Goal: Information Seeking & Learning: Learn about a topic

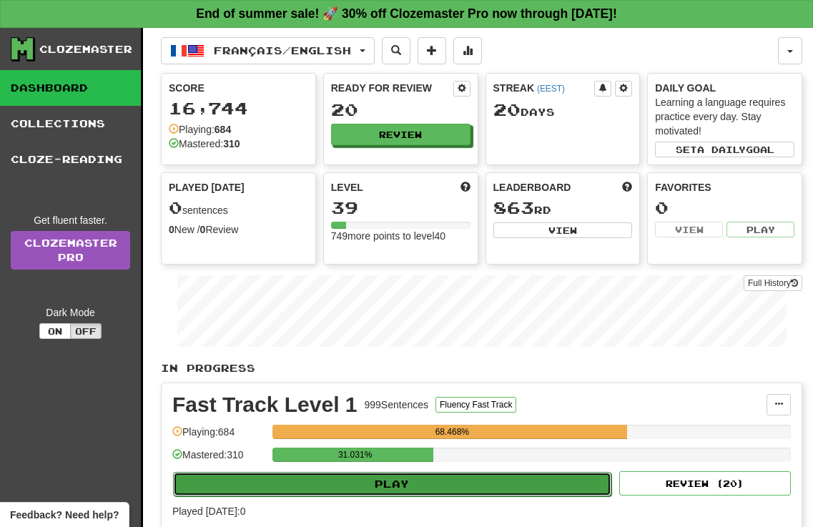
click at [370, 486] on button "Play" at bounding box center [392, 484] width 439 height 24
select select "**"
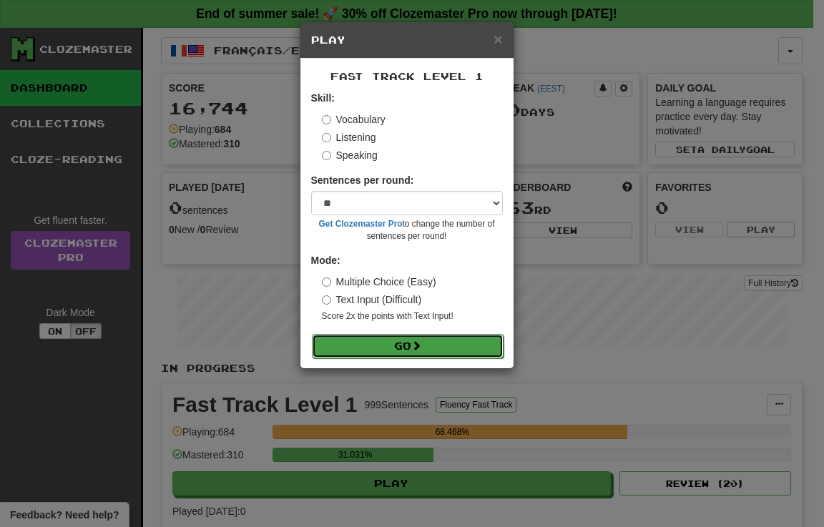
click at [380, 344] on button "Go" at bounding box center [408, 346] width 192 height 24
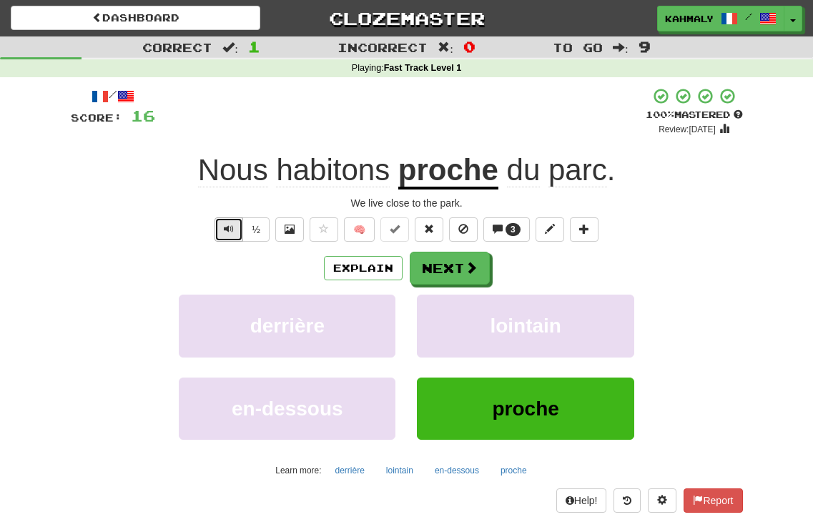
click at [226, 225] on span "Text-to-speech controls" at bounding box center [229, 229] width 10 height 10
click at [252, 229] on button "½" at bounding box center [256, 229] width 27 height 24
click at [227, 230] on span "Text-to-speech controls" at bounding box center [229, 229] width 10 height 10
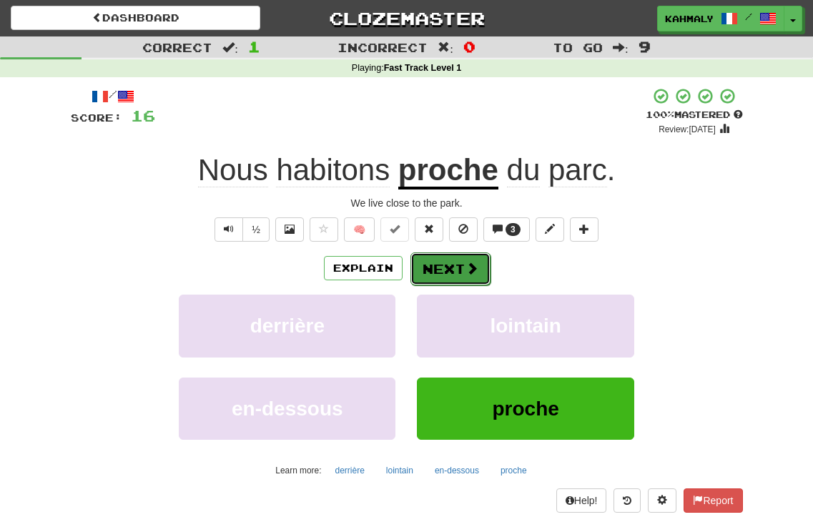
click at [471, 266] on span at bounding box center [472, 268] width 13 height 13
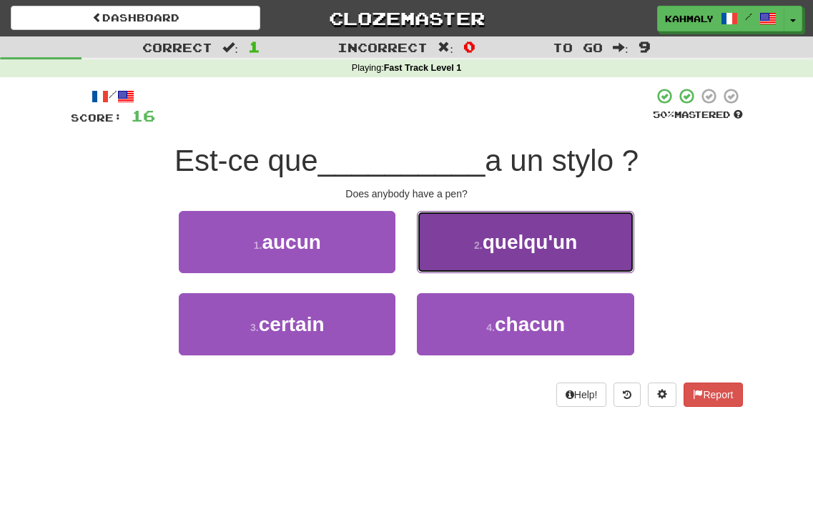
click at [518, 243] on span "quelqu'un" at bounding box center [530, 242] width 95 height 22
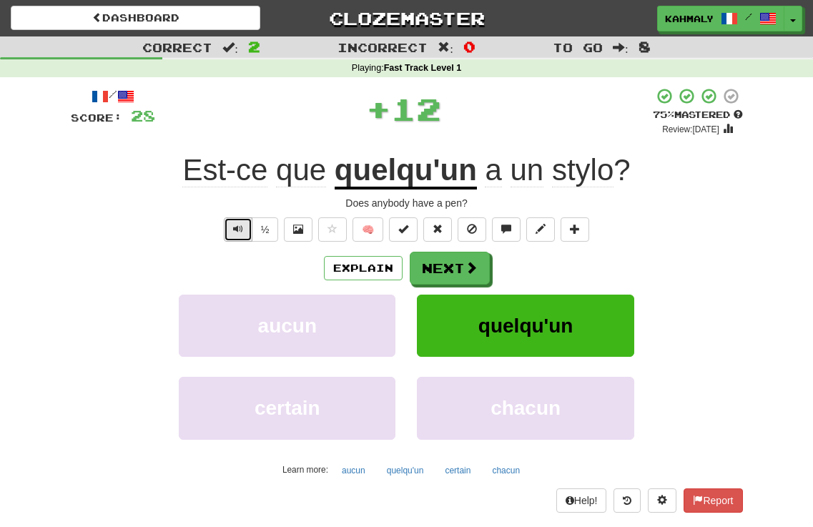
click at [233, 225] on span "Text-to-speech controls" at bounding box center [238, 229] width 10 height 10
click at [240, 232] on span "Text-to-speech controls" at bounding box center [238, 229] width 10 height 10
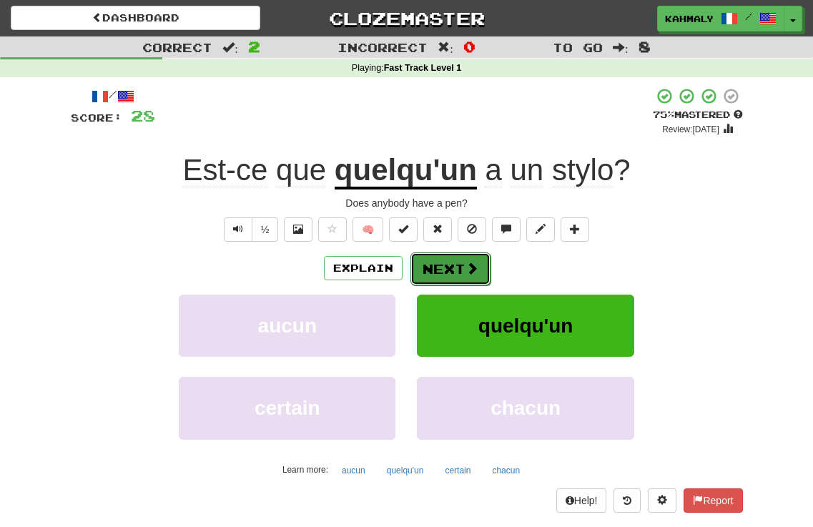
click at [447, 270] on button "Next" at bounding box center [451, 269] width 80 height 33
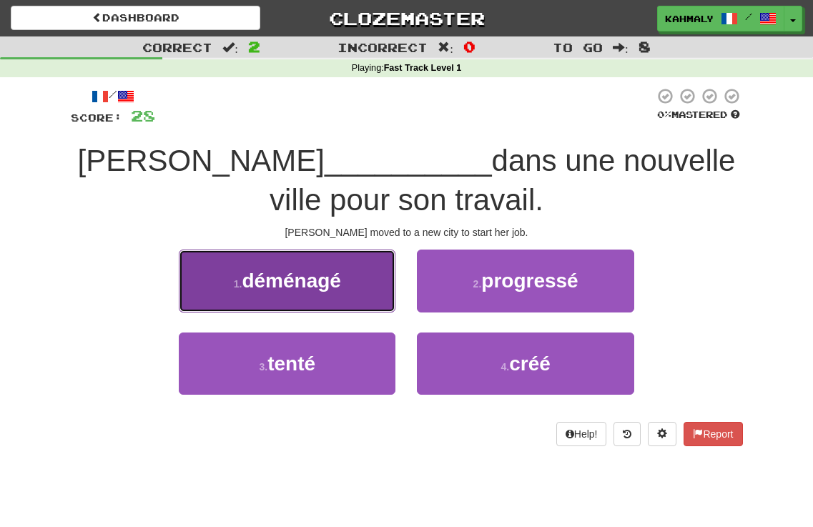
click at [265, 285] on span "déménagé" at bounding box center [291, 281] width 99 height 22
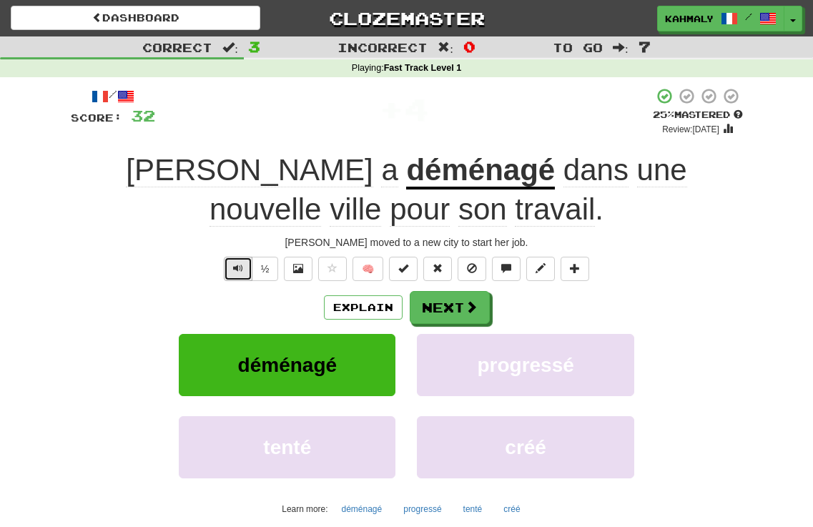
click at [234, 260] on button "Text-to-speech controls" at bounding box center [238, 269] width 29 height 24
click at [444, 317] on button "Next" at bounding box center [451, 308] width 80 height 33
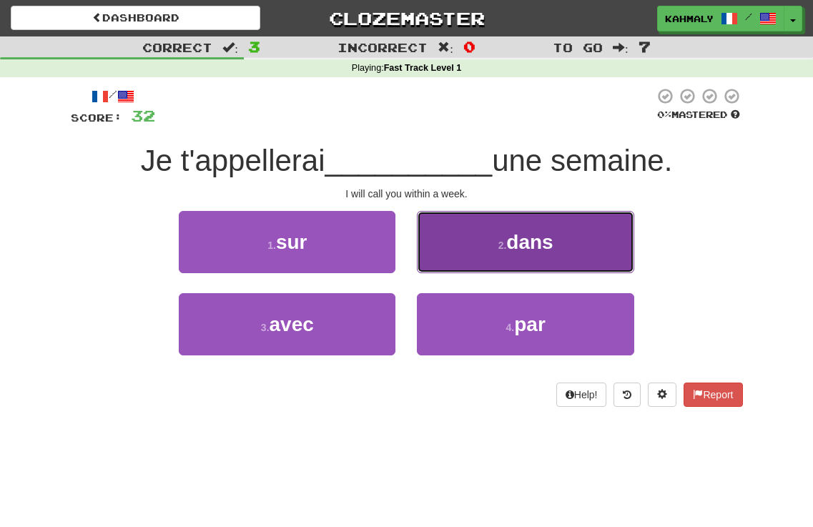
click at [499, 245] on small "2 ." at bounding box center [503, 245] width 9 height 11
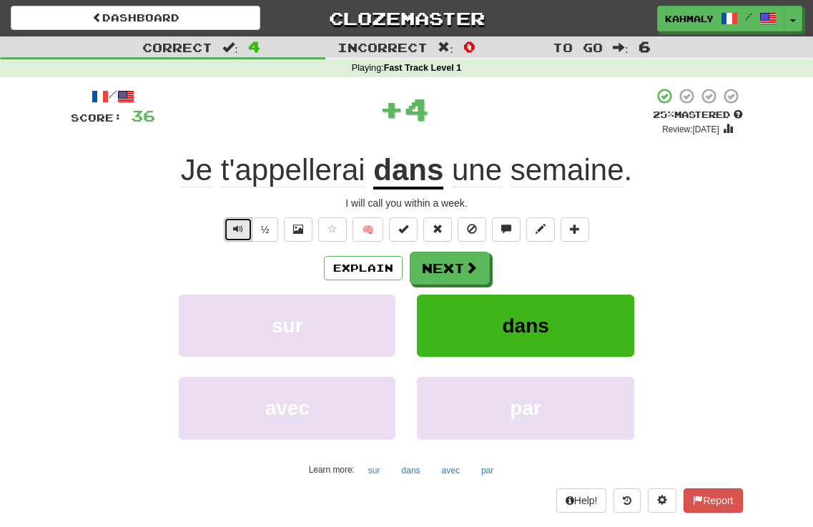
click at [233, 227] on span "Text-to-speech controls" at bounding box center [238, 229] width 10 height 10
click at [263, 228] on button "½" at bounding box center [265, 229] width 27 height 24
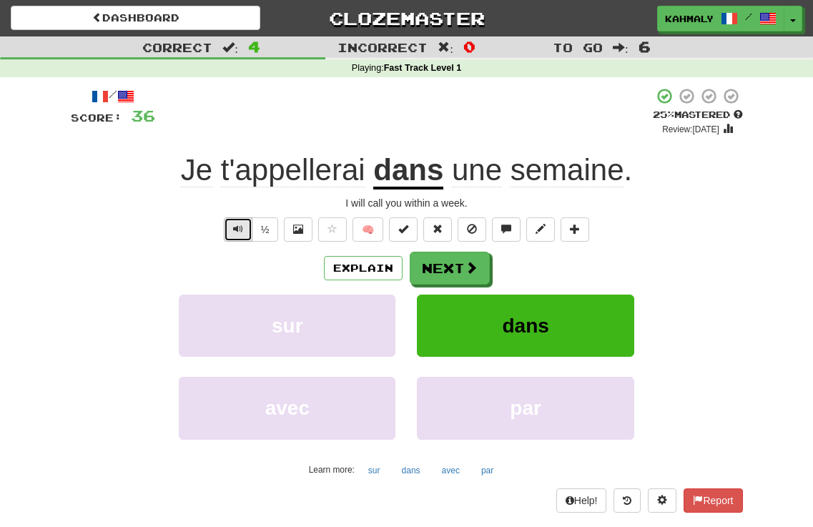
click at [242, 231] on span "Text-to-speech controls" at bounding box center [238, 229] width 10 height 10
click at [446, 270] on button "Next" at bounding box center [451, 269] width 80 height 33
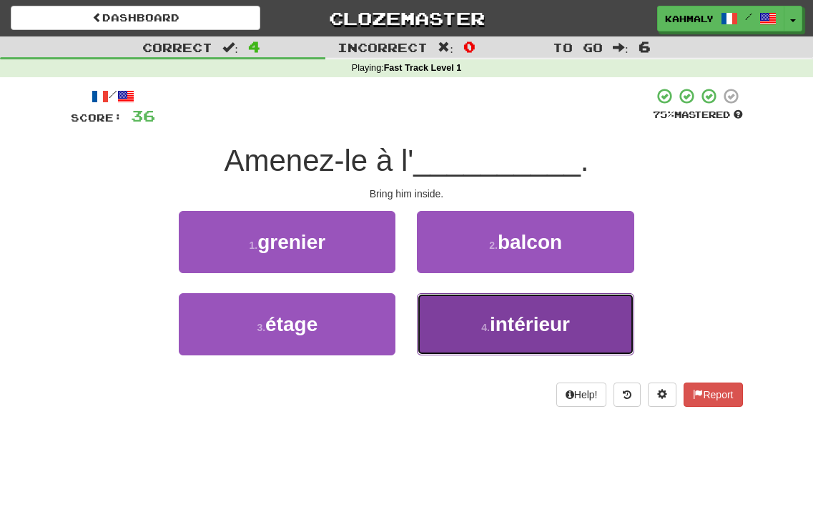
click at [504, 338] on button "4 . intérieur" at bounding box center [525, 324] width 217 height 62
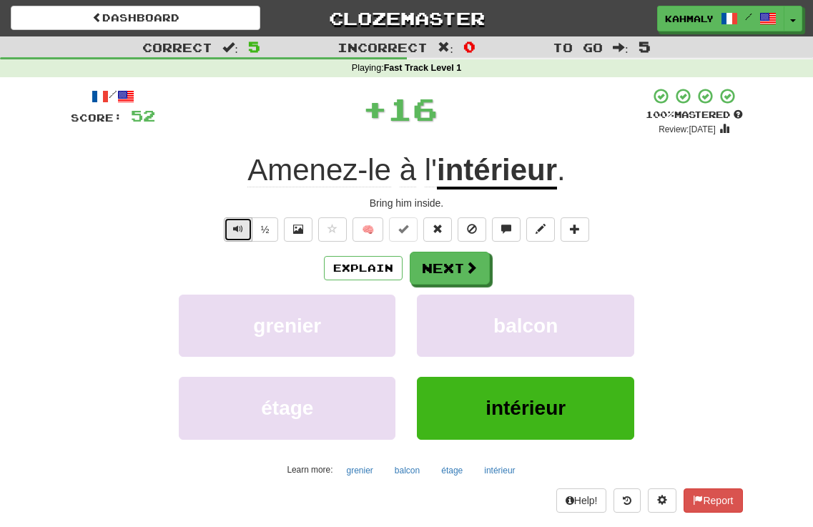
click at [238, 228] on span "Text-to-speech controls" at bounding box center [238, 229] width 10 height 10
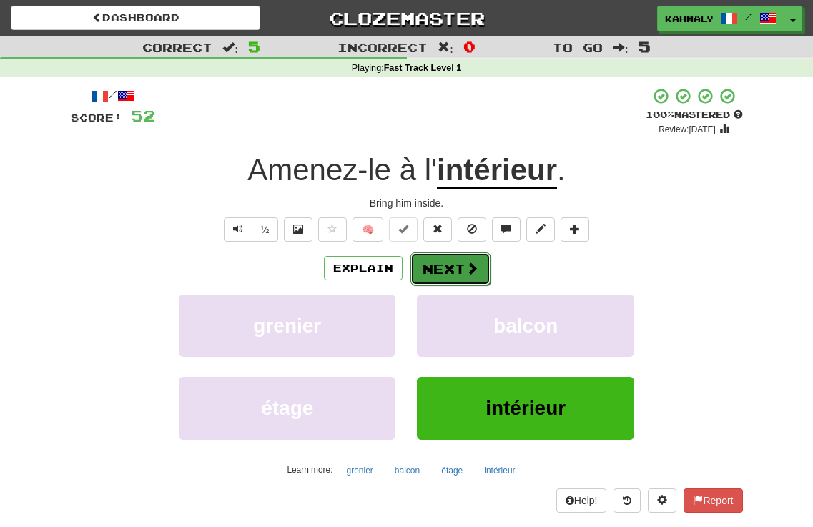
click at [449, 269] on button "Next" at bounding box center [451, 269] width 80 height 33
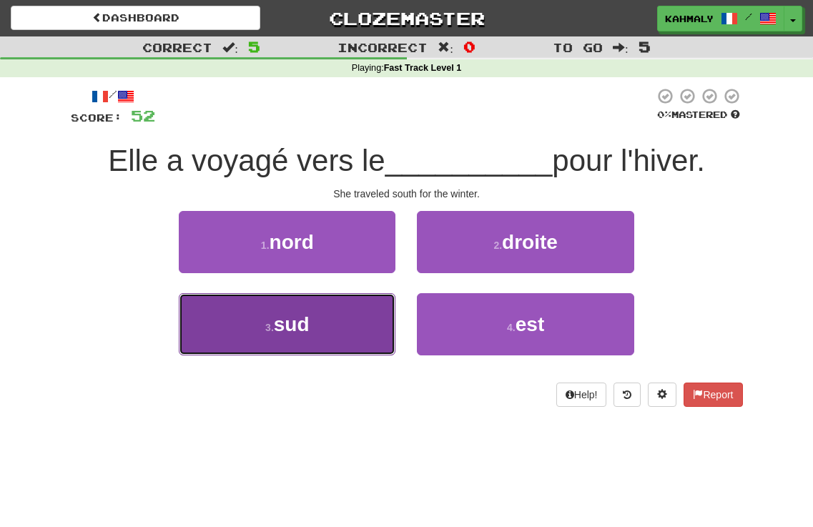
click at [351, 332] on button "3 . sud" at bounding box center [287, 324] width 217 height 62
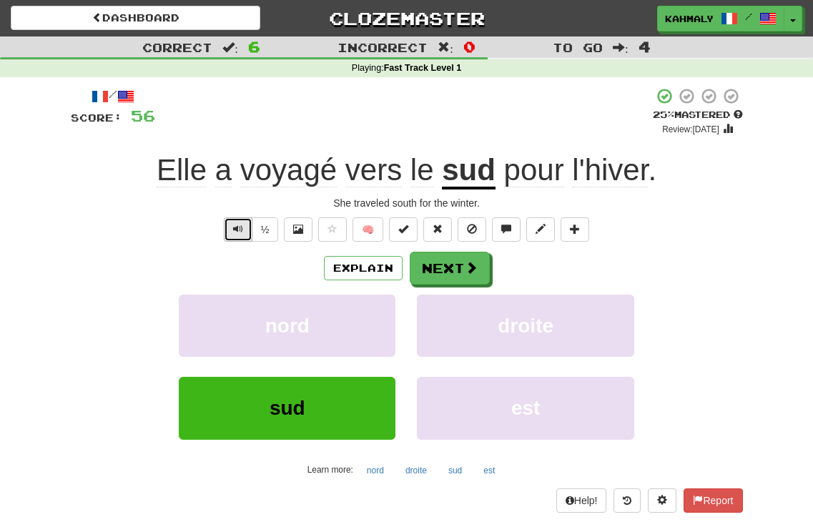
click at [239, 230] on span "Text-to-speech controls" at bounding box center [238, 229] width 10 height 10
click at [241, 227] on span "Text-to-speech controls" at bounding box center [238, 229] width 10 height 10
click at [439, 270] on button "Next" at bounding box center [451, 269] width 80 height 33
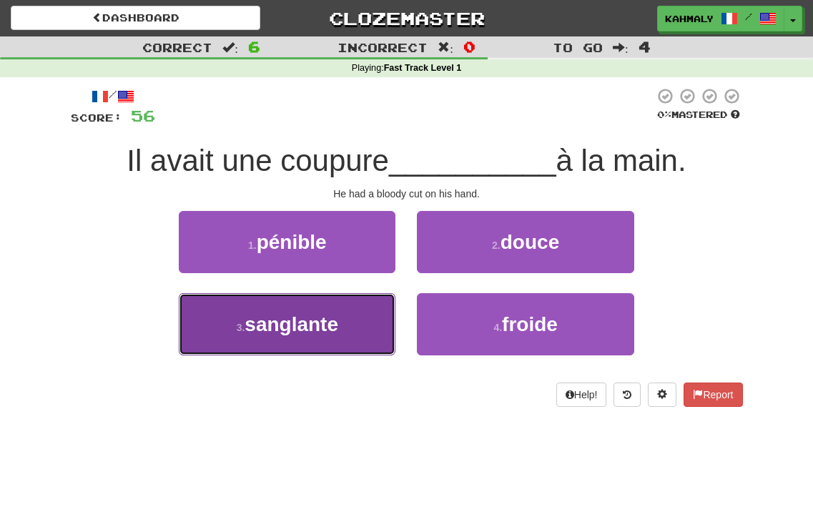
click at [297, 340] on button "3 . sanglante" at bounding box center [287, 324] width 217 height 62
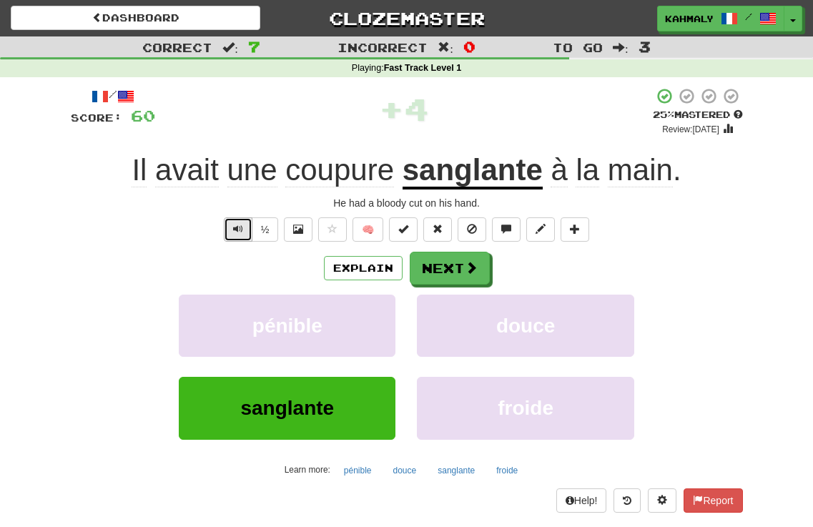
click at [233, 230] on span "Text-to-speech controls" at bounding box center [238, 229] width 10 height 10
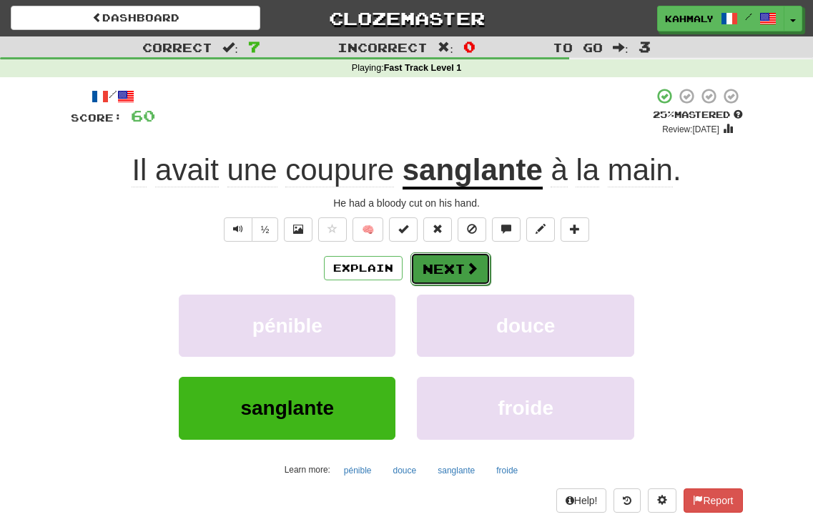
click at [449, 269] on button "Next" at bounding box center [451, 269] width 80 height 33
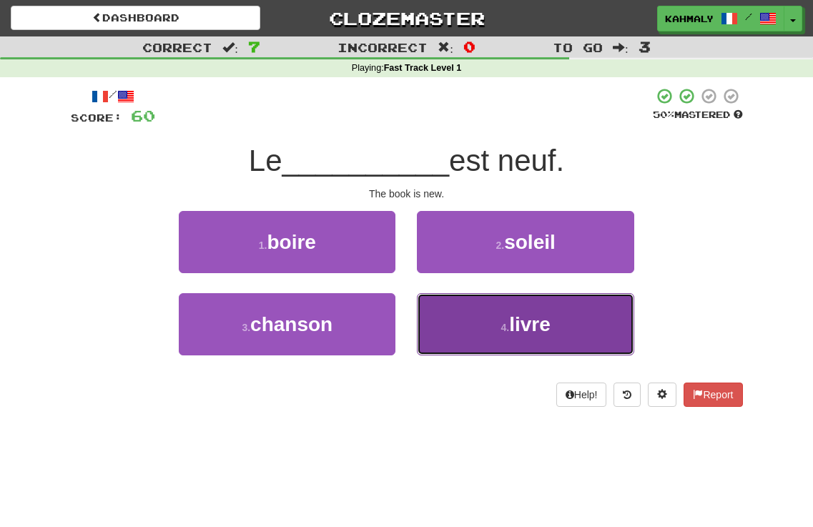
click at [481, 343] on button "4 . livre" at bounding box center [525, 324] width 217 height 62
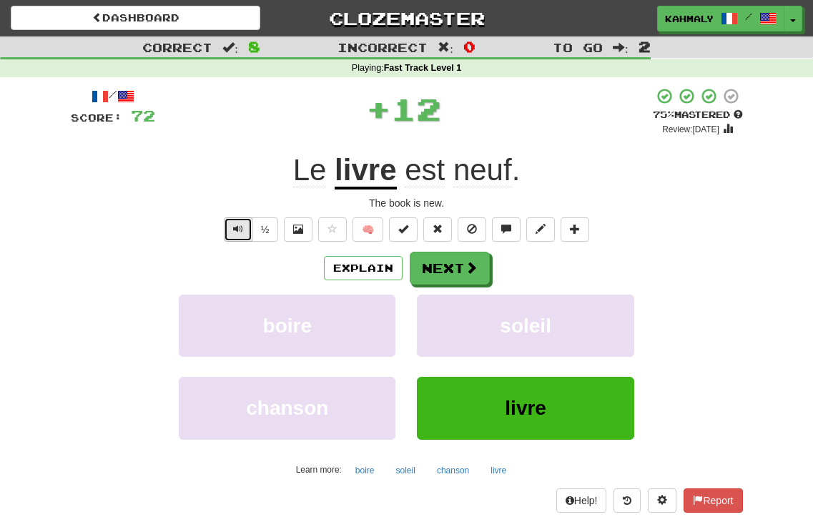
click at [233, 227] on span "Text-to-speech controls" at bounding box center [238, 229] width 10 height 10
click at [258, 227] on button "½" at bounding box center [265, 229] width 27 height 24
click at [231, 235] on button "Text-to-speech controls" at bounding box center [238, 229] width 29 height 24
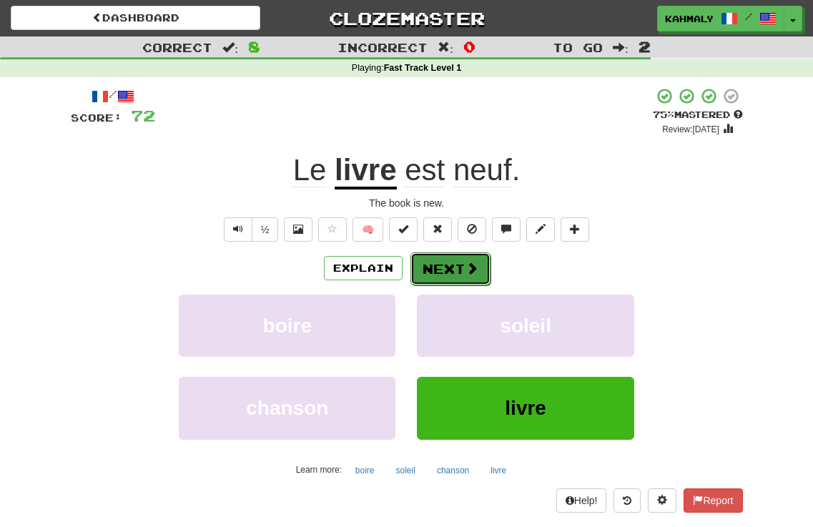
click at [454, 269] on button "Next" at bounding box center [451, 269] width 80 height 33
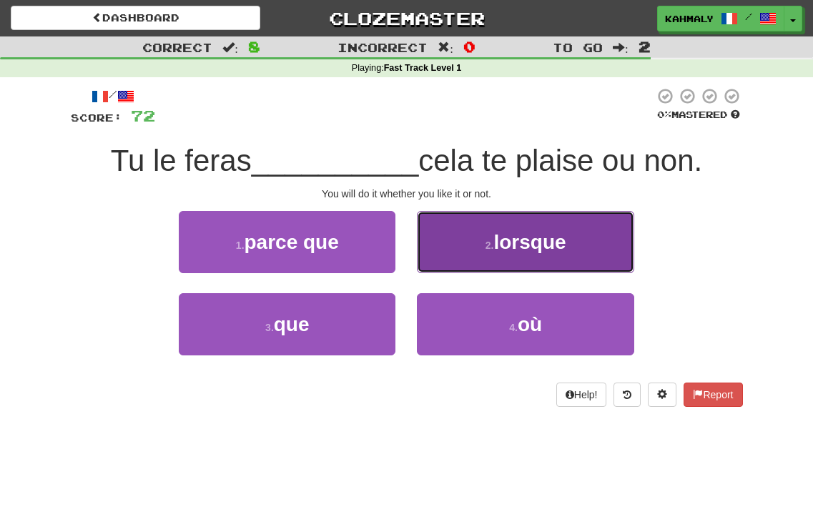
click at [501, 240] on span "lorsque" at bounding box center [530, 242] width 72 height 22
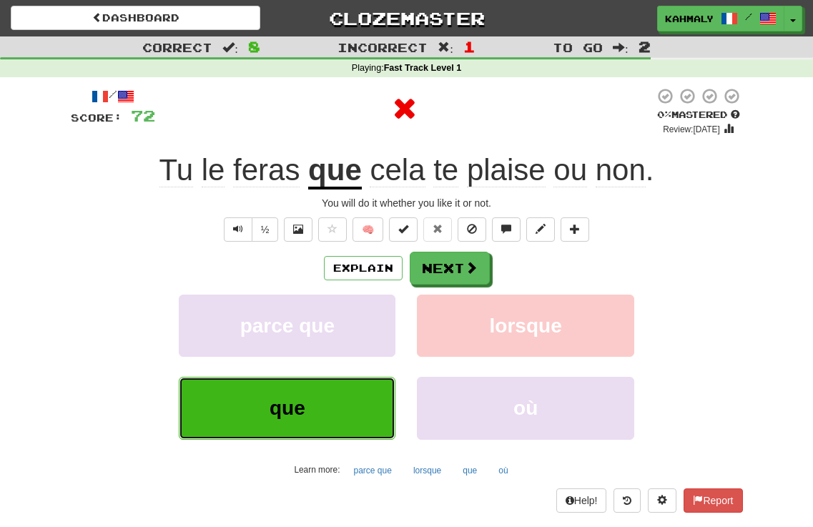
click at [329, 397] on button "que" at bounding box center [287, 408] width 217 height 62
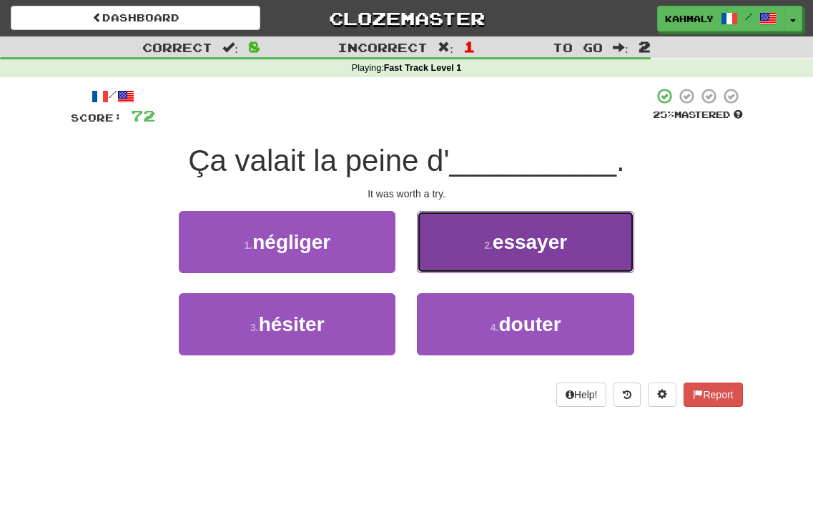
click at [508, 240] on span "essayer" at bounding box center [530, 242] width 74 height 22
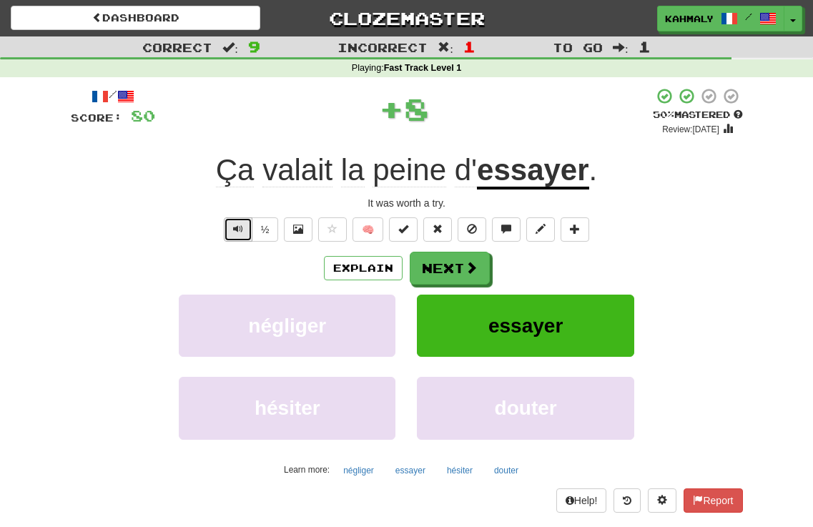
click at [224, 227] on button "Text-to-speech controls" at bounding box center [238, 229] width 29 height 24
click at [238, 231] on span "Text-to-speech controls" at bounding box center [238, 229] width 10 height 10
click at [362, 269] on button "Explain" at bounding box center [363, 268] width 79 height 24
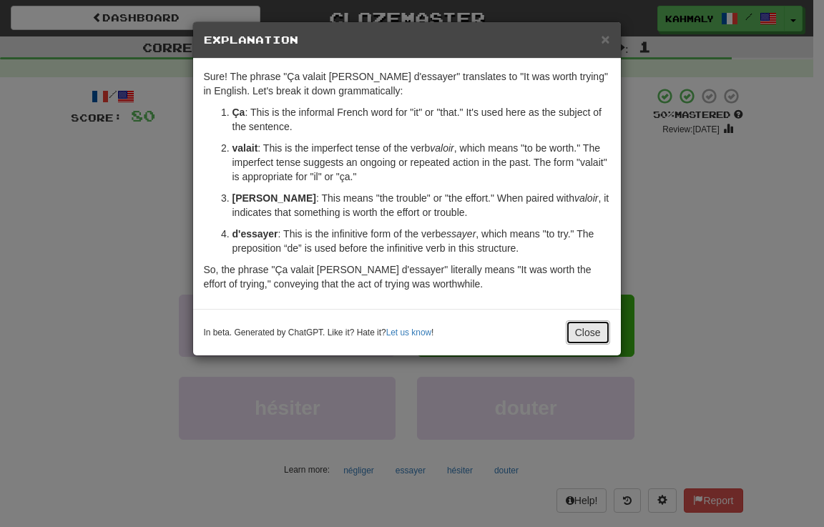
click at [586, 334] on button "Close" at bounding box center [588, 332] width 44 height 24
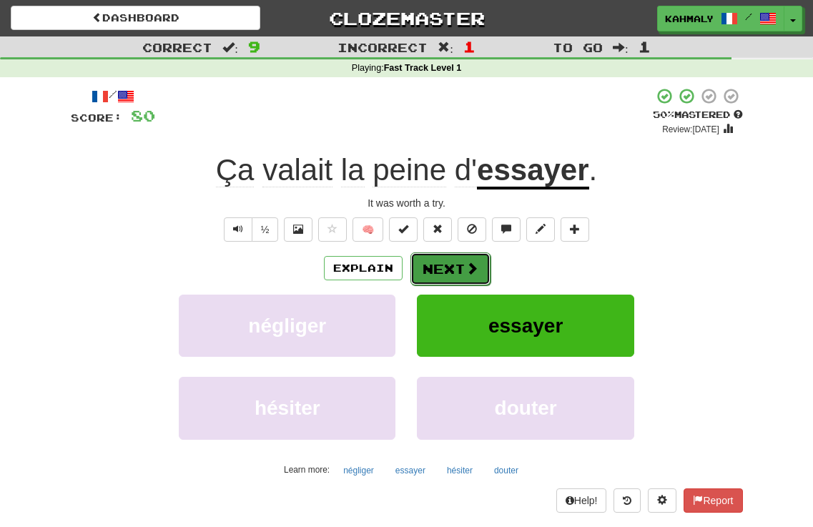
click at [475, 275] on span at bounding box center [472, 268] width 13 height 13
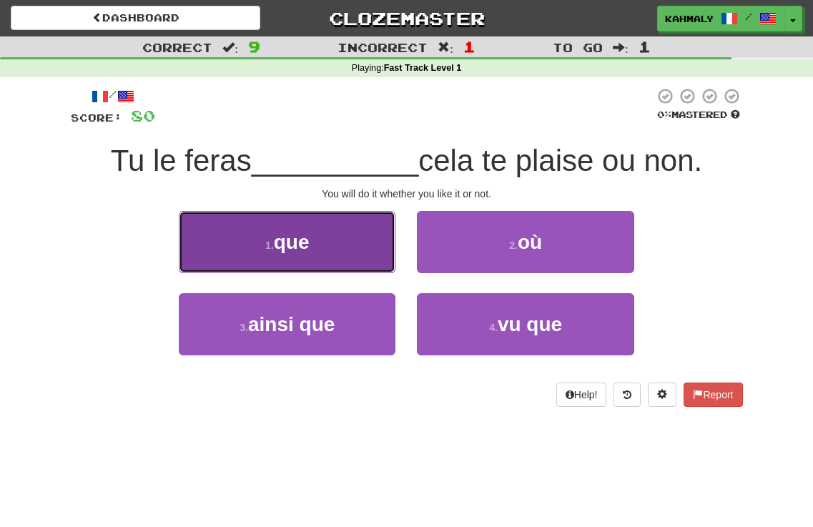
click at [344, 247] on button "1 . que" at bounding box center [287, 242] width 217 height 62
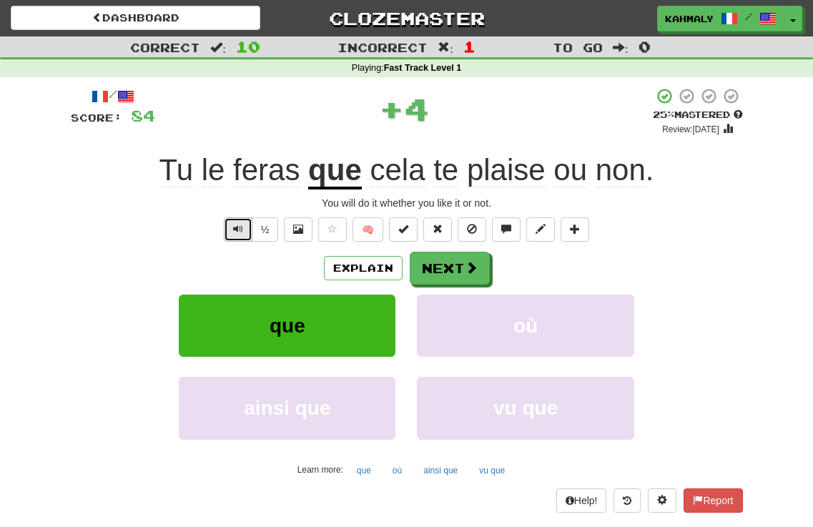
click at [236, 234] on span "Text-to-speech controls" at bounding box center [238, 229] width 10 height 10
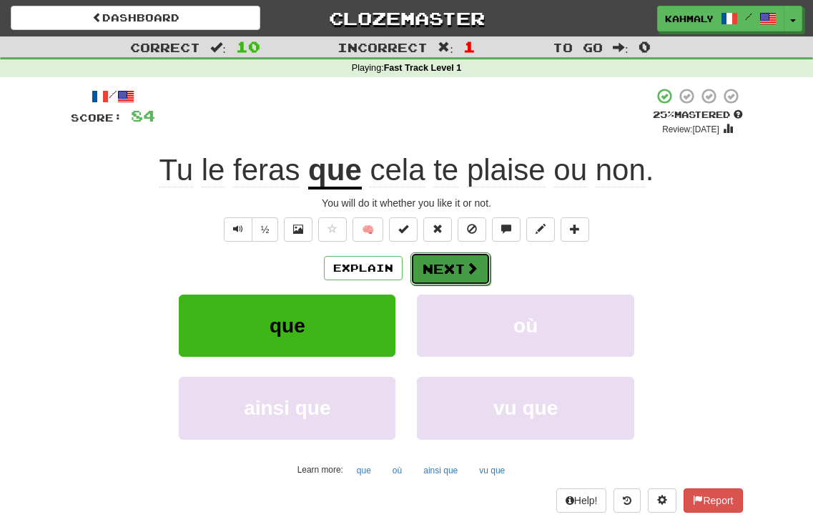
click at [432, 259] on button "Next" at bounding box center [451, 269] width 80 height 33
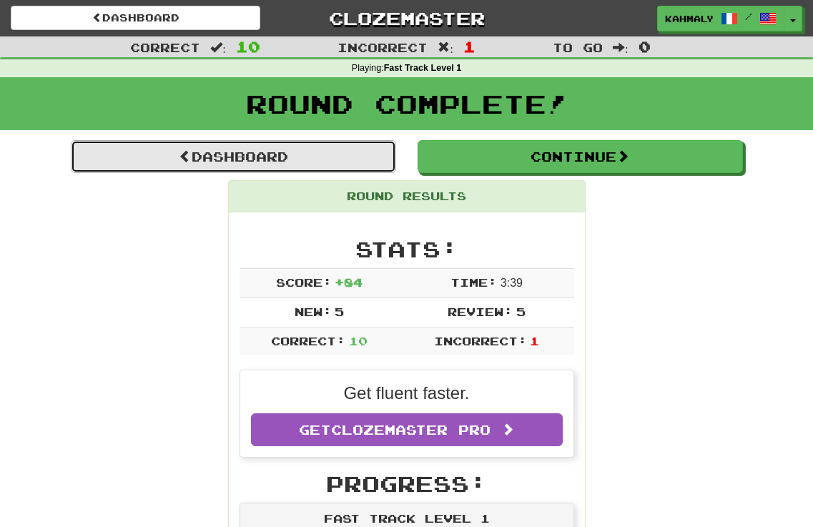
click at [206, 163] on link "Dashboard" at bounding box center [233, 156] width 325 height 33
